Goal: Task Accomplishment & Management: Manage account settings

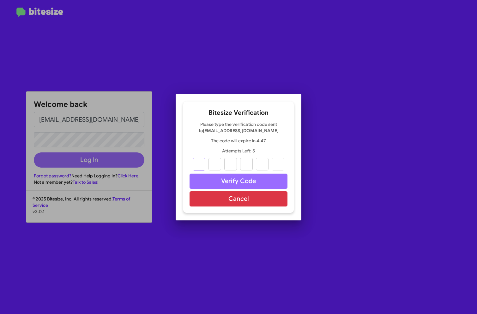
type input "9"
type input "7"
type input "2"
type input "7"
type input "2"
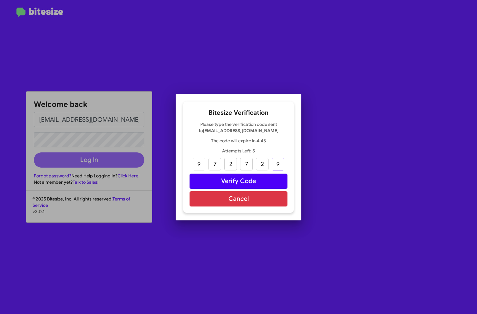
type input "9"
click at [257, 183] on button "Verify Code" at bounding box center [239, 180] width 98 height 15
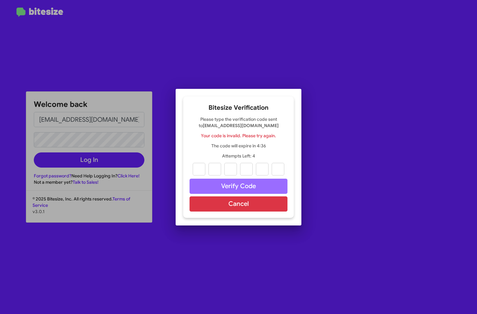
click at [87, 150] on div at bounding box center [238, 157] width 477 height 314
paste input "9"
type input "9"
type input "7"
type input "2"
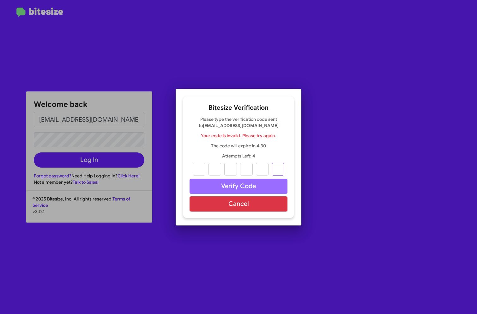
type input "7"
type input "2"
type input "9"
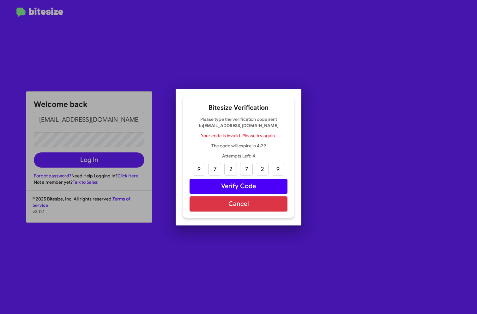
click at [248, 184] on button "Verify Code" at bounding box center [239, 186] width 98 height 15
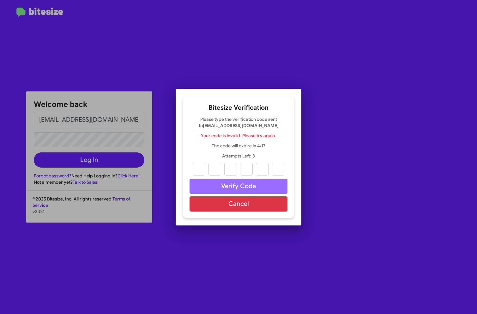
paste input "5"
type input "8"
type input "7"
type input "4"
type input "0"
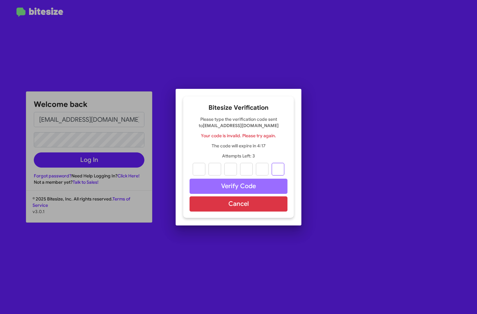
type input "5"
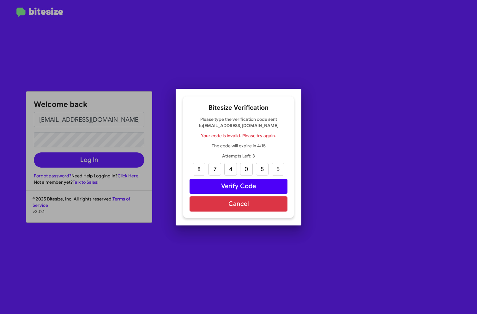
click at [250, 183] on button "Verify Code" at bounding box center [239, 186] width 98 height 15
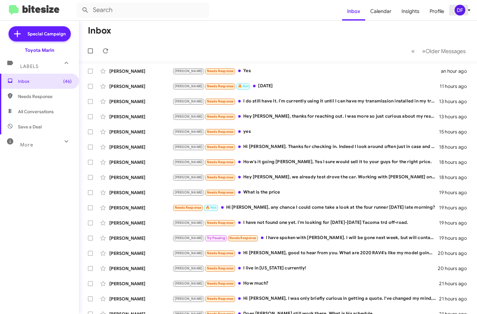
click at [461, 10] on div "DF" at bounding box center [460, 10] width 11 height 11
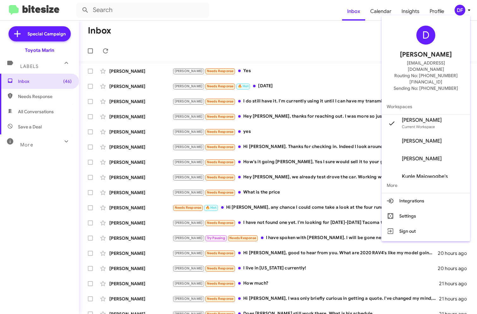
click at [268, 46] on div at bounding box center [238, 157] width 477 height 314
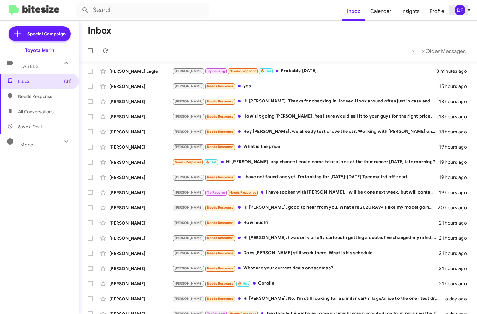
click at [461, 9] on div "DF" at bounding box center [460, 10] width 11 height 11
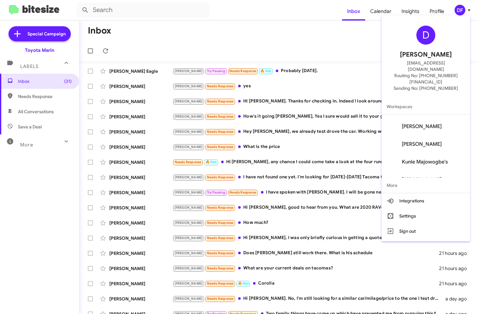
scroll to position [17, 0]
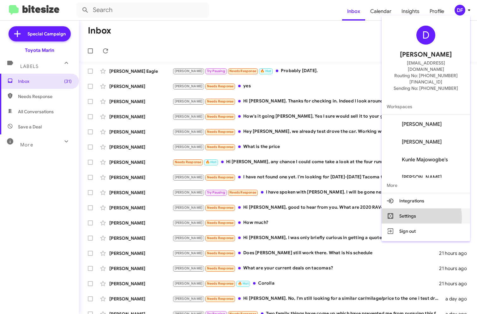
click at [411, 208] on button "Settings" at bounding box center [426, 215] width 88 height 15
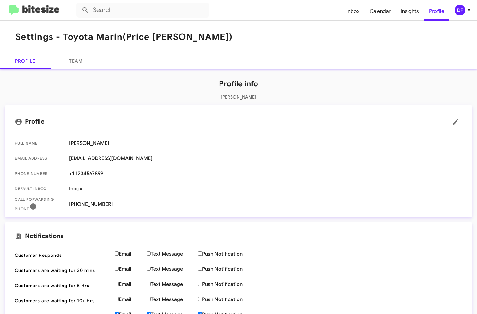
click at [460, 14] on div "DF" at bounding box center [460, 10] width 11 height 11
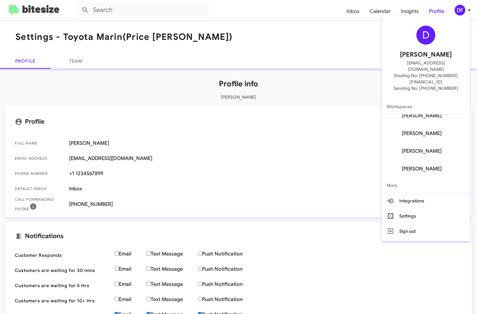
click at [282, 202] on div at bounding box center [238, 157] width 477 height 314
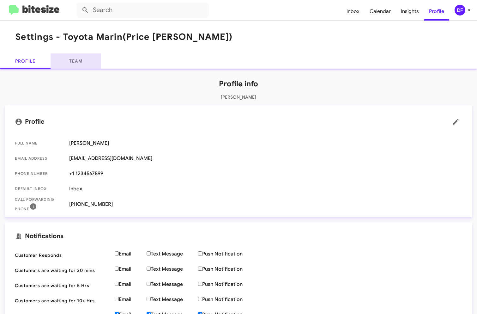
click at [79, 61] on link "Team" at bounding box center [76, 60] width 51 height 15
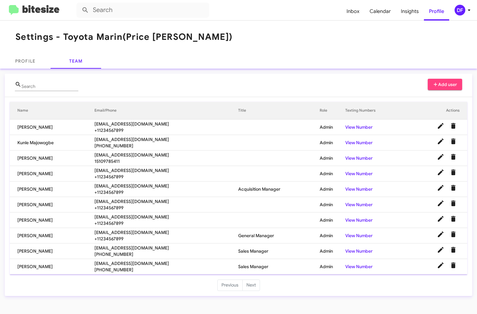
click at [130, 250] on span "[EMAIL_ADDRESS][DOMAIN_NAME]" at bounding box center [166, 248] width 144 height 6
